Goal: Information Seeking & Learning: Learn about a topic

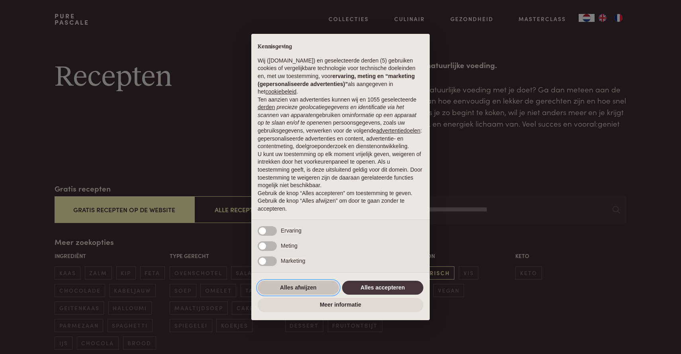
drag, startPoint x: 299, startPoint y: 292, endPoint x: 450, endPoint y: 271, distance: 152.0
click at [299, 292] on button "Alles afwijzen" at bounding box center [298, 288] width 81 height 14
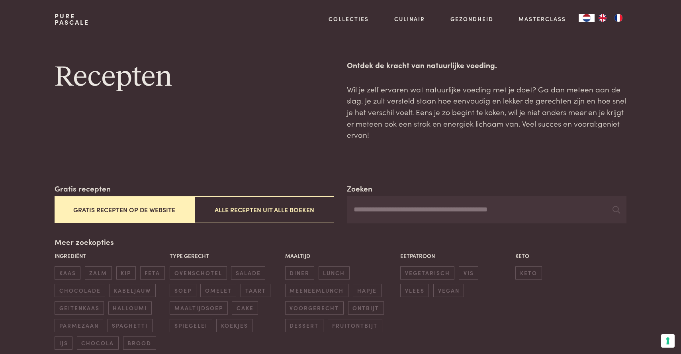
click at [139, 204] on button "Gratis recepten op de website" at bounding box center [125, 209] width 140 height 27
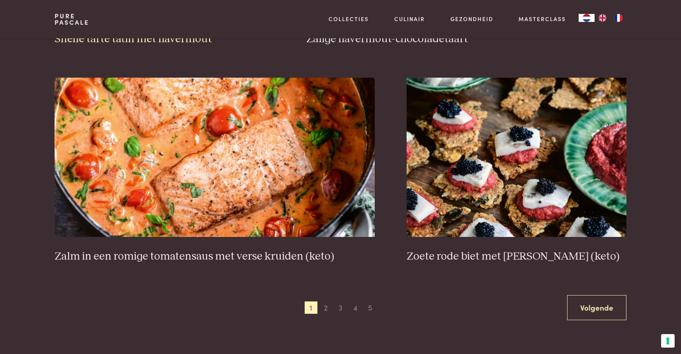
scroll to position [1396, 0]
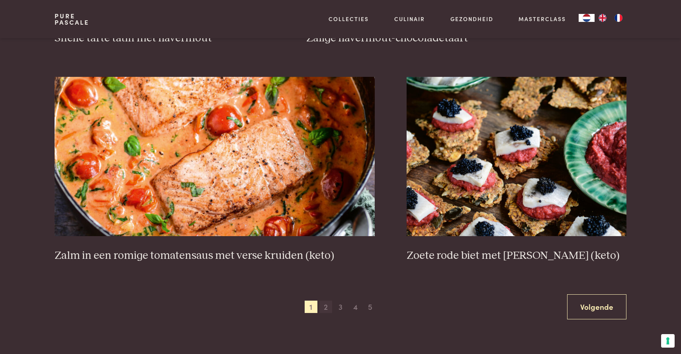
click at [326, 307] on span "2" at bounding box center [326, 307] width 13 height 13
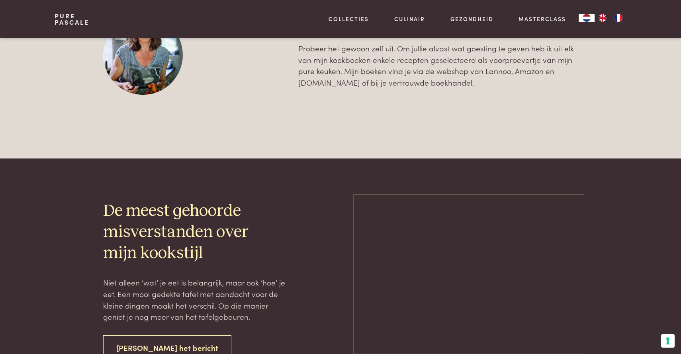
scroll to position [351, 0]
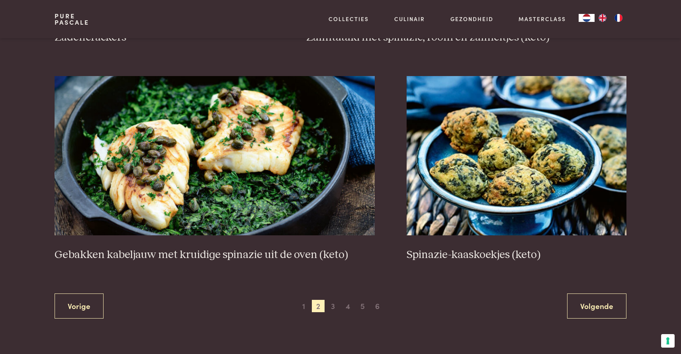
scroll to position [1430, 0]
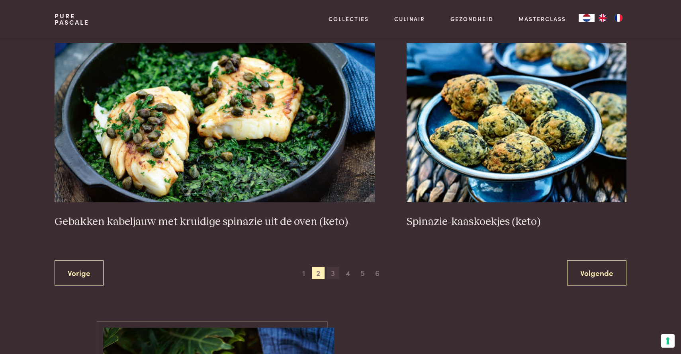
click at [333, 273] on span "3" at bounding box center [333, 273] width 13 height 13
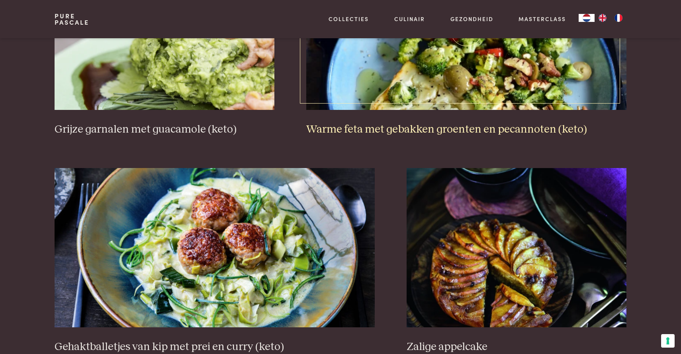
scroll to position [1394, 0]
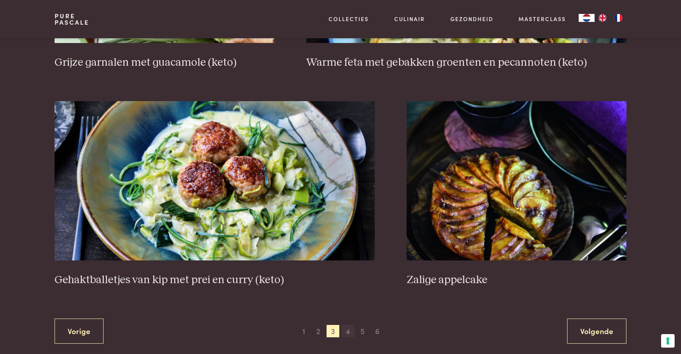
click at [348, 334] on span "4" at bounding box center [348, 331] width 13 height 13
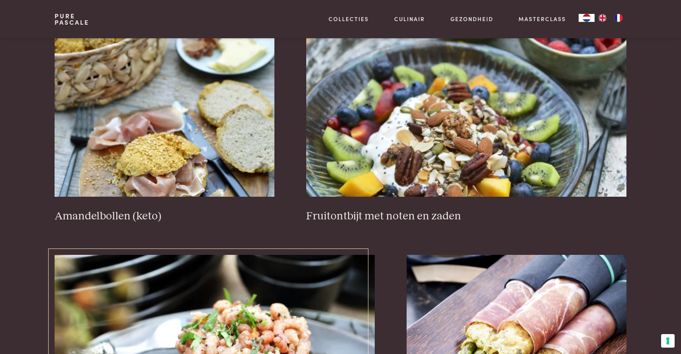
scroll to position [1219, 0]
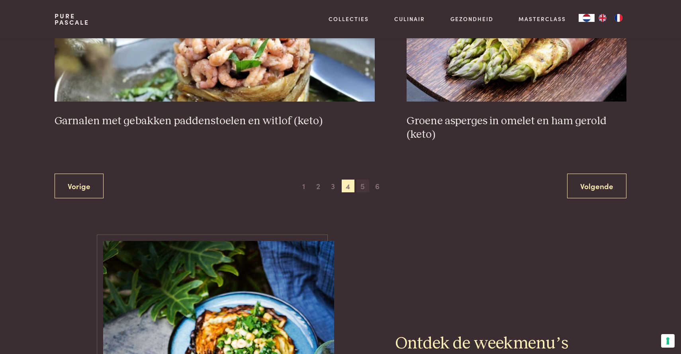
click at [363, 188] on span "5" at bounding box center [363, 186] width 13 height 13
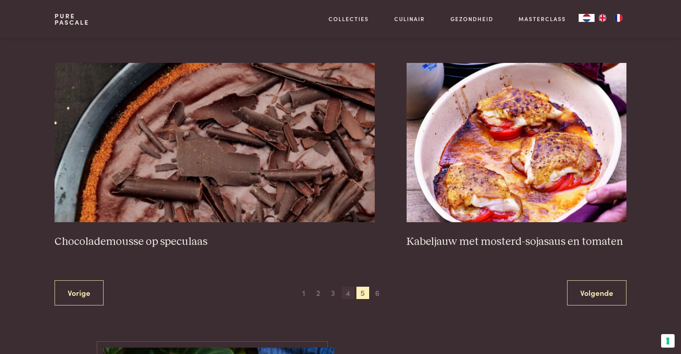
scroll to position [1441, 0]
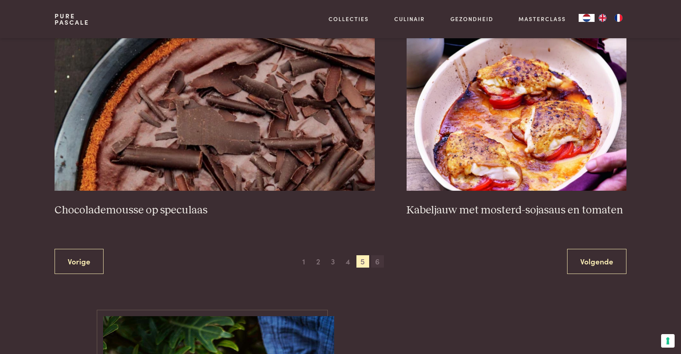
click at [376, 261] on span "6" at bounding box center [377, 261] width 13 height 13
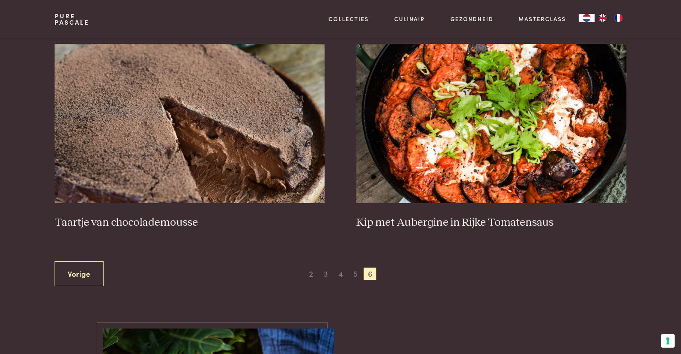
scroll to position [353, 0]
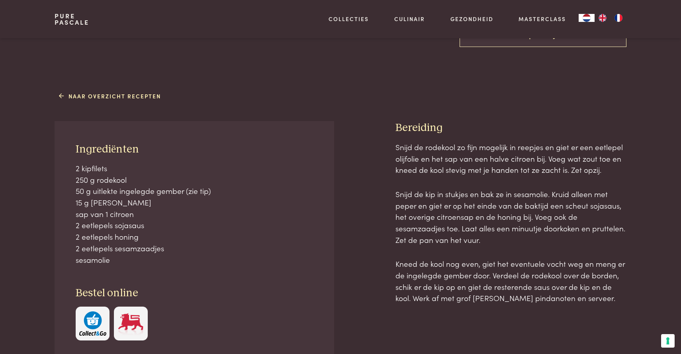
scroll to position [266, 0]
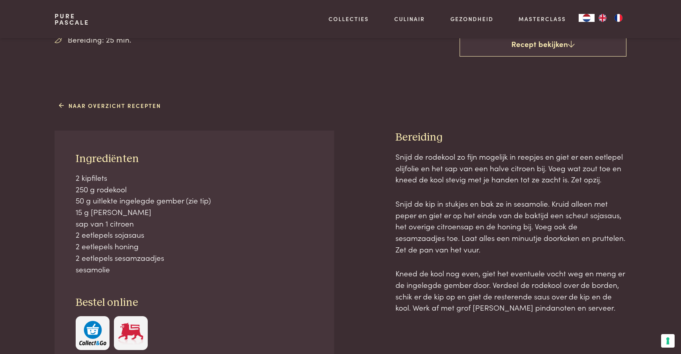
drag, startPoint x: 351, startPoint y: 223, endPoint x: 355, endPoint y: 178, distance: 45.2
click at [320, 163] on div "Ingrediënten 2 kipfilets 250 g rodekool 50 g uitlekte ingelegde gember (zie tip…" at bounding box center [341, 278] width 572 height 294
drag, startPoint x: 502, startPoint y: 235, endPoint x: 504, endPoint y: 242, distance: 7.8
click at [502, 237] on p "Snijd de kip in stukjes en bak ze in sesamolie. Kruid alleen met peper en giet …" at bounding box center [511, 226] width 231 height 57
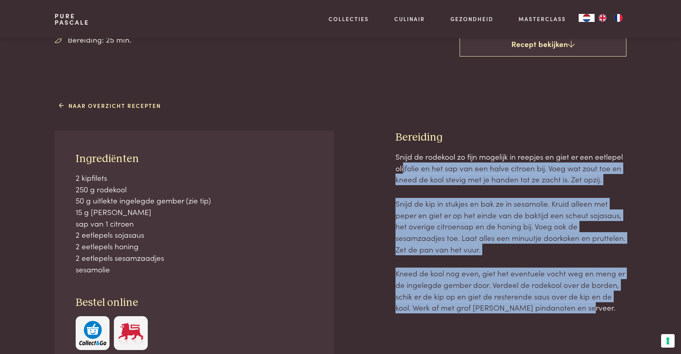
drag, startPoint x: 618, startPoint y: 322, endPoint x: 403, endPoint y: 164, distance: 266.7
click at [403, 164] on div "Snijd de rodekool zo fijn mogelijk in reepjes en giet er een eetlepel olijfolie…" at bounding box center [511, 288] width 231 height 274
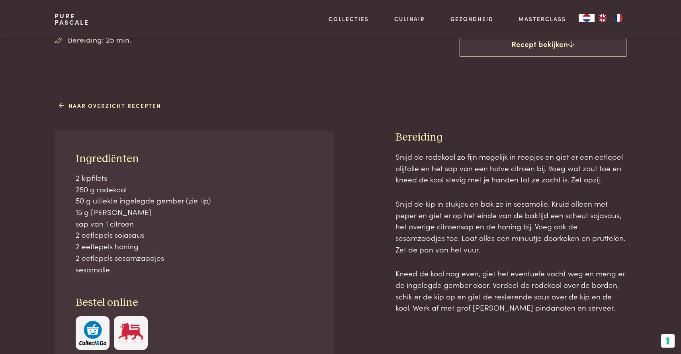
drag, startPoint x: 441, startPoint y: 182, endPoint x: 463, endPoint y: 209, distance: 34.3
click at [442, 182] on p "Snijd de rodekool zo fijn mogelijk in reepjes en giet er een eetlepel olijfolie…" at bounding box center [511, 168] width 231 height 34
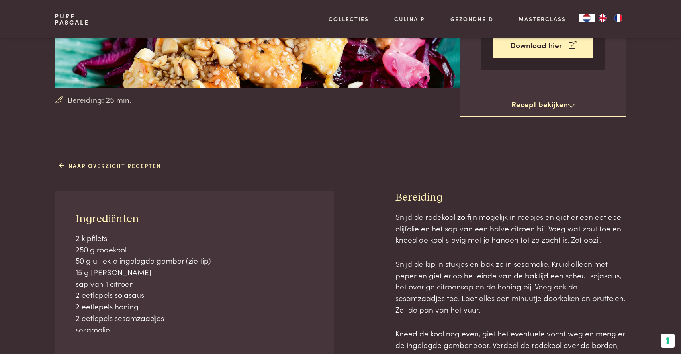
scroll to position [217, 0]
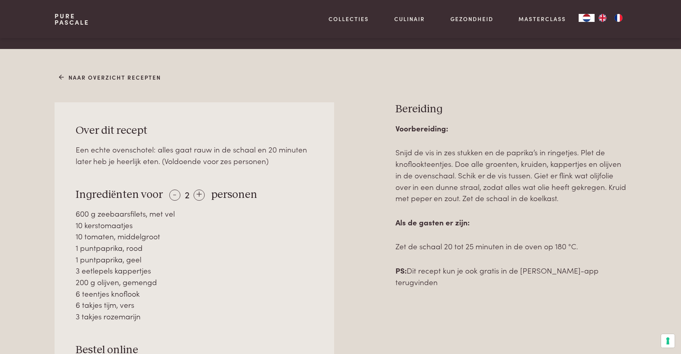
scroll to position [295, 0]
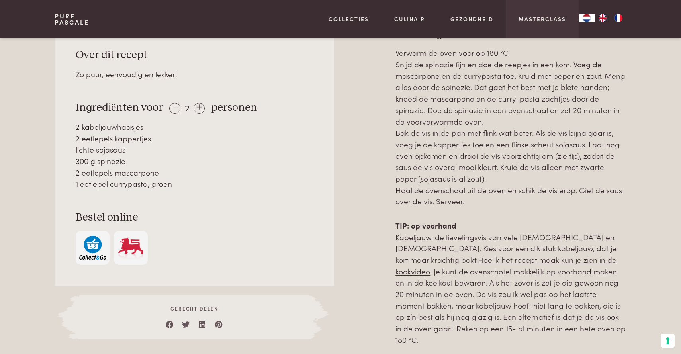
scroll to position [398, 0]
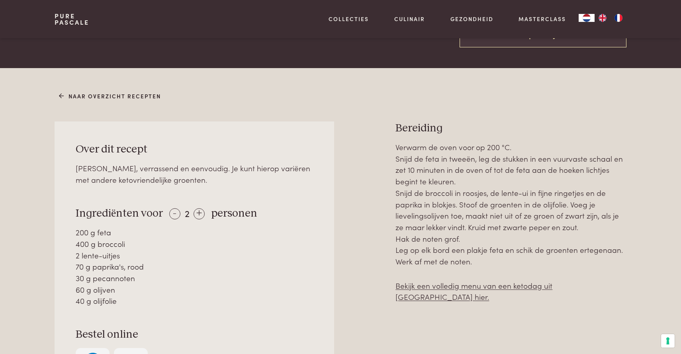
scroll to position [306, 0]
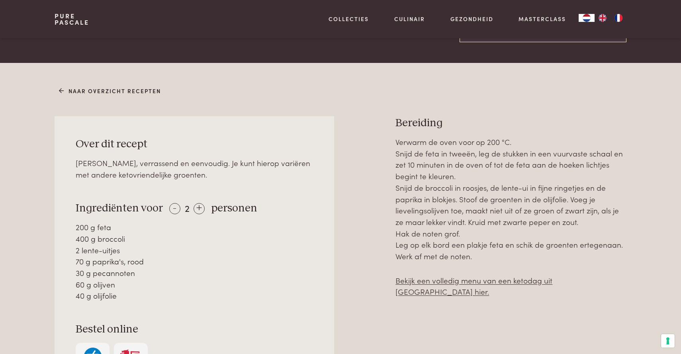
drag, startPoint x: 503, startPoint y: 259, endPoint x: 400, endPoint y: 197, distance: 120.8
click at [394, 144] on div "Over dit recept Lekker, verrassend en eenvoudig. Je kunt hierop variëren met an…" at bounding box center [341, 283] width 572 height 335
click at [400, 259] on p "Verwarm de oven voor op 200 °C. Snijd de feta in tweeën, leg de stukken in een …" at bounding box center [511, 199] width 231 height 126
